Goal: Find specific fact: Find specific fact

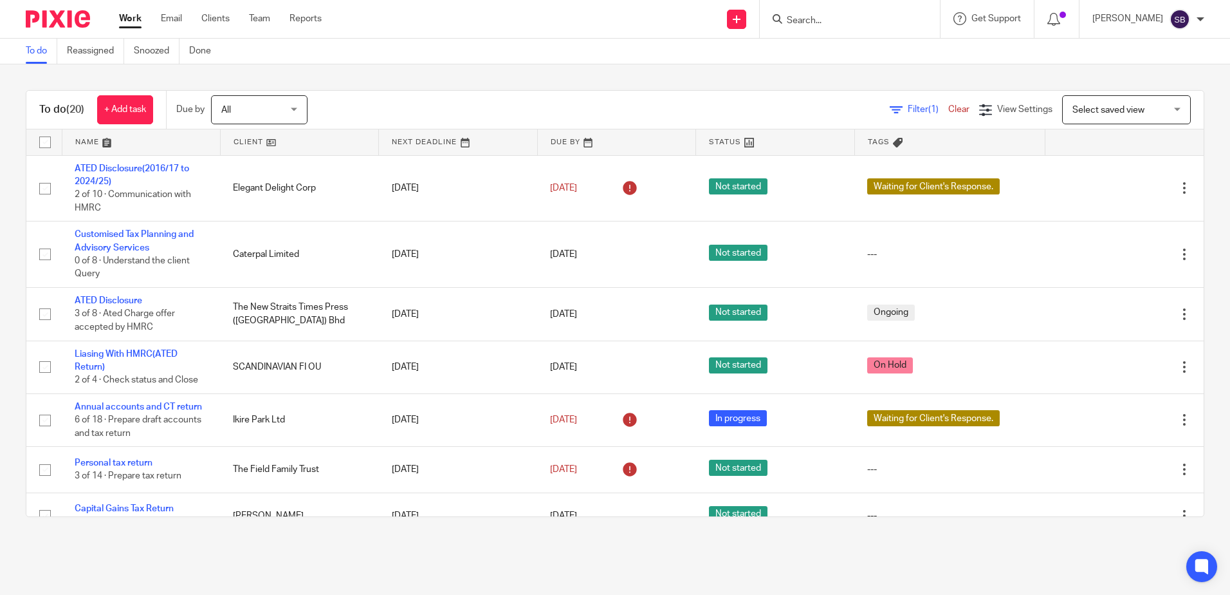
drag, startPoint x: 0, startPoint y: 0, endPoint x: 822, endPoint y: 23, distance: 822.0
click at [822, 23] on input "Search" at bounding box center [844, 21] width 116 height 12
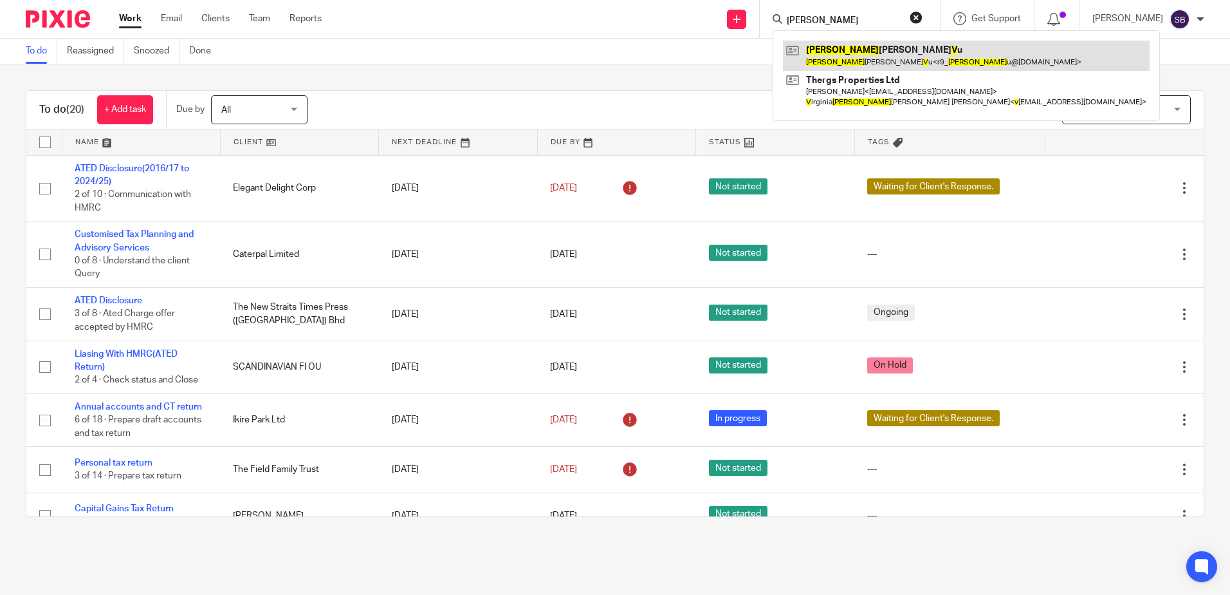
type input "francis v"
click at [917, 52] on link at bounding box center [966, 56] width 367 height 30
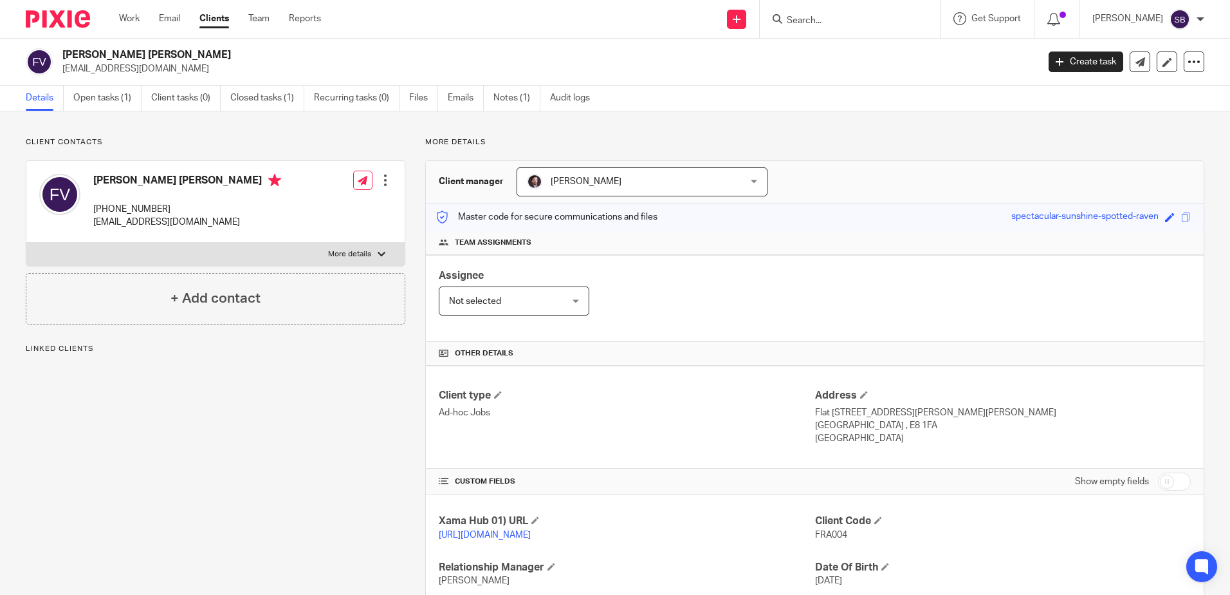
drag, startPoint x: 206, startPoint y: 176, endPoint x: 98, endPoint y: 186, distance: 108.6
click at [98, 186] on h4 "[PERSON_NAME] [PERSON_NAME]" at bounding box center [187, 182] width 188 height 16
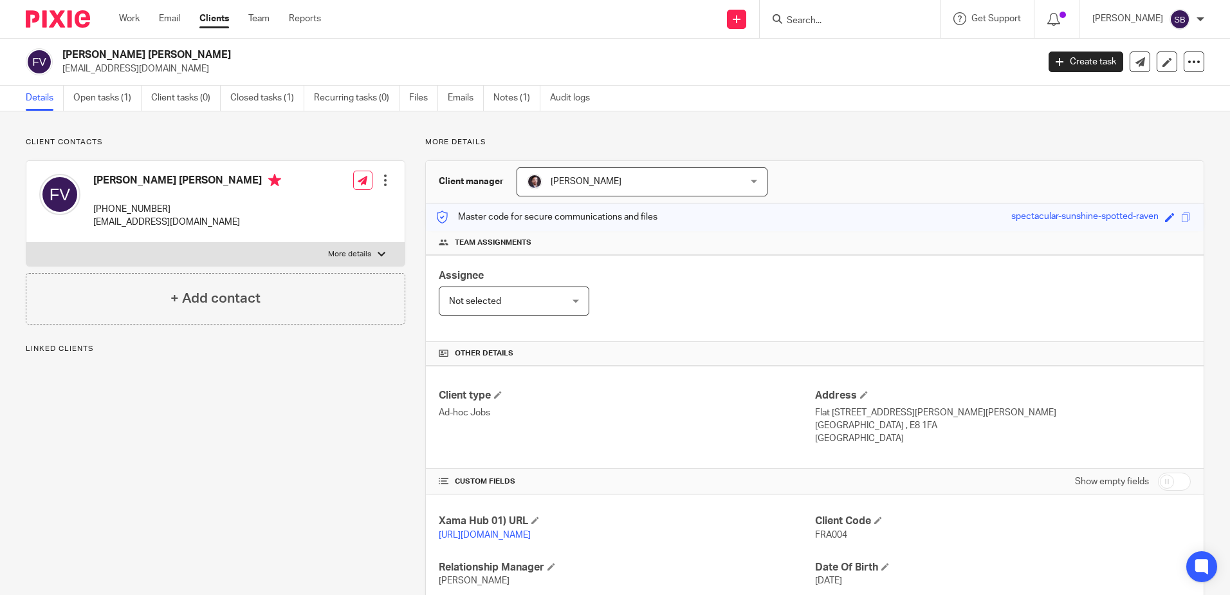
drag, startPoint x: 98, startPoint y: 186, endPoint x: 800, endPoint y: 295, distance: 710.4
click at [800, 295] on div "Assignee Not selected Not selected Not selected [PERSON_NAME] [PERSON_NAME] [PE…" at bounding box center [815, 298] width 778 height 87
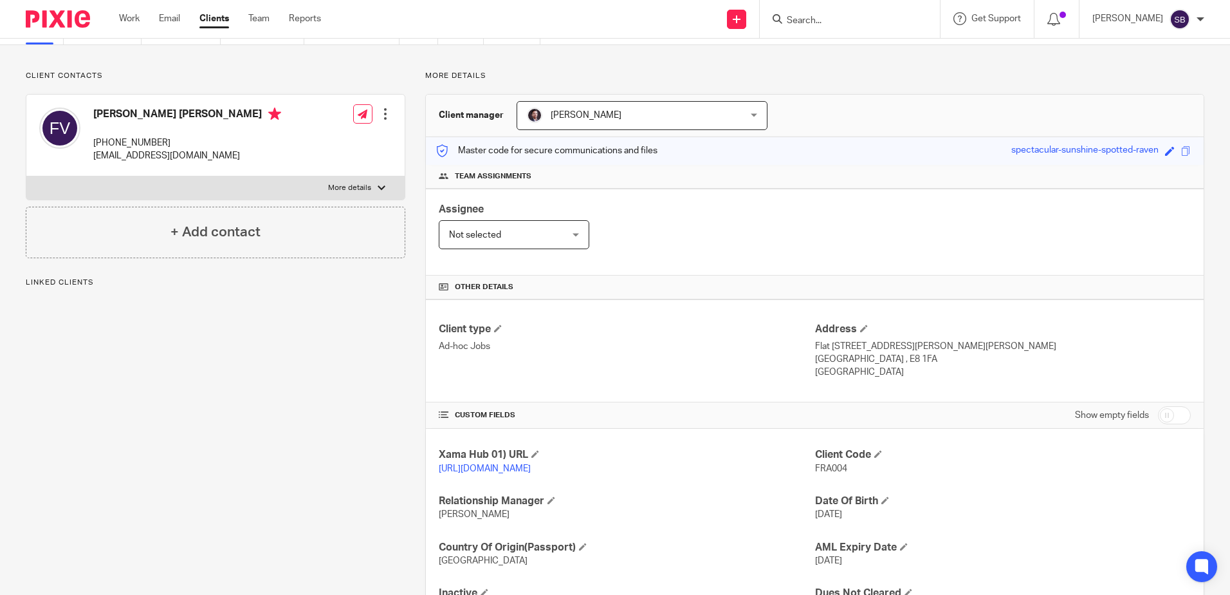
scroll to position [144, 0]
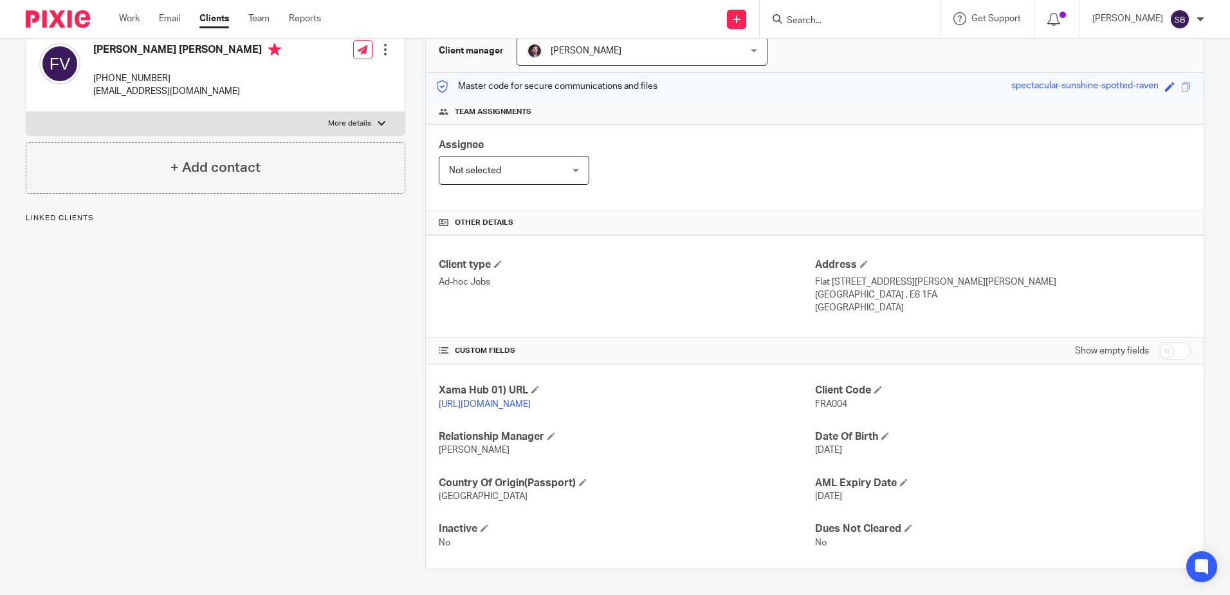
drag, startPoint x: 854, startPoint y: 451, endPoint x: 811, endPoint y: 456, distance: 44.1
click at [815, 456] on p "[DATE]" at bounding box center [1003, 449] width 376 height 13
drag, startPoint x: 820, startPoint y: 264, endPoint x: 922, endPoint y: 297, distance: 107.4
click at [922, 297] on div "Address [STREET_ADDRESS][PERSON_NAME][PERSON_NAME] [GEOGRAPHIC_DATA] , E8 1FA […" at bounding box center [1003, 286] width 376 height 57
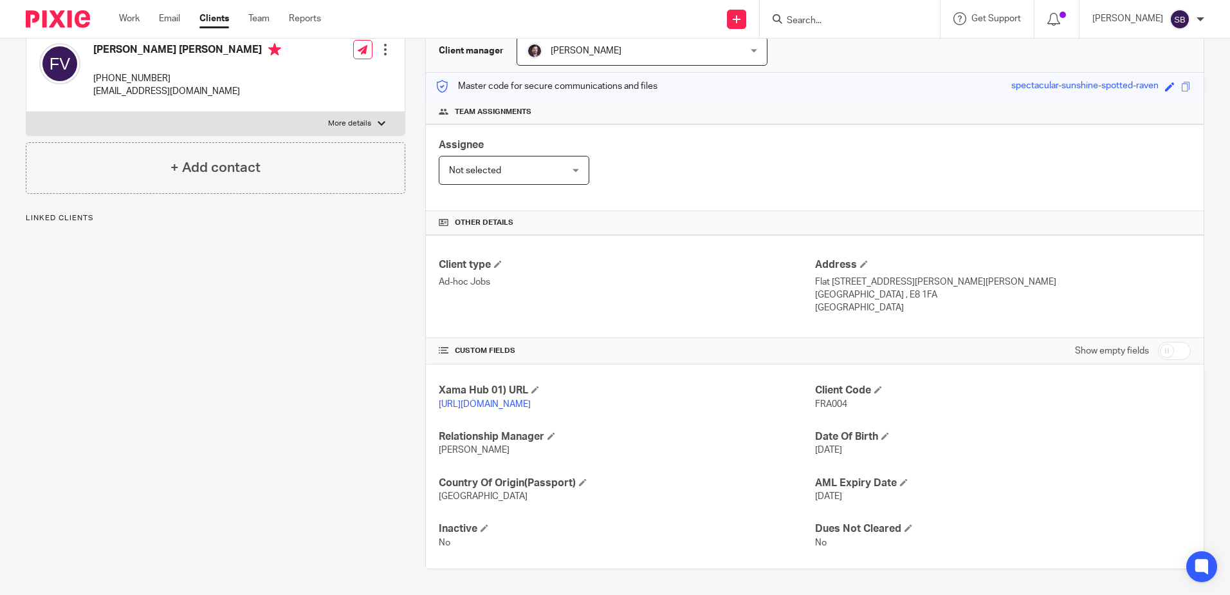
drag, startPoint x: 922, startPoint y: 297, endPoint x: 900, endPoint y: 286, distance: 25.3
click at [902, 301] on p "[GEOGRAPHIC_DATA]" at bounding box center [1003, 307] width 376 height 13
drag, startPoint x: 885, startPoint y: 280, endPoint x: 809, endPoint y: 268, distance: 76.3
click at [815, 268] on div "Address [STREET_ADDRESS][PERSON_NAME][PERSON_NAME] [GEOGRAPHIC_DATA] , E8 1FA […" at bounding box center [1003, 286] width 376 height 57
copy div "[STREET_ADDRESS][PERSON_NAME][PERSON_NAME]"
